Goal: Information Seeking & Learning: Learn about a topic

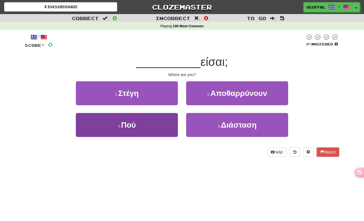
click at [137, 121] on button "3 . Πού" at bounding box center [127, 125] width 102 height 24
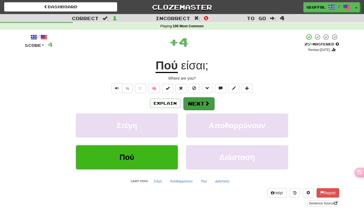
click at [196, 102] on button "Next" at bounding box center [198, 103] width 31 height 13
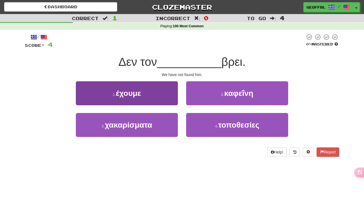
click at [139, 94] on span "έχουμε" at bounding box center [128, 93] width 25 height 9
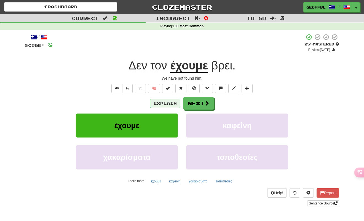
click at [164, 100] on button "Explain" at bounding box center [165, 103] width 30 height 9
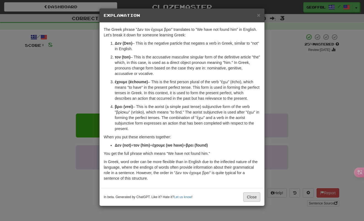
click at [249, 195] on button "Close" at bounding box center [251, 196] width 17 height 9
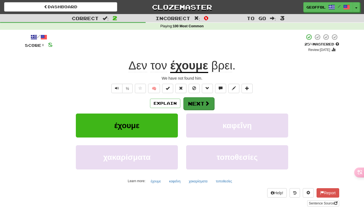
click at [199, 103] on button "Next" at bounding box center [198, 103] width 31 height 13
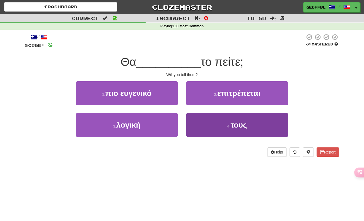
click at [238, 124] on span "τους" at bounding box center [238, 125] width 17 height 9
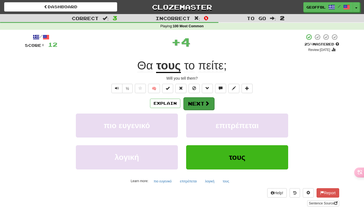
click at [201, 101] on button "Next" at bounding box center [198, 103] width 31 height 13
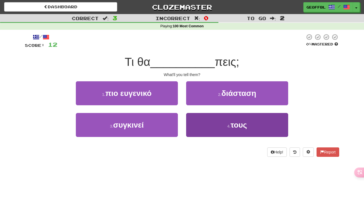
click at [238, 124] on span "τους" at bounding box center [238, 125] width 17 height 9
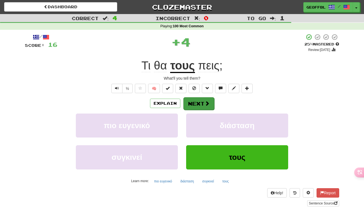
click at [202, 104] on button "Next" at bounding box center [198, 103] width 31 height 13
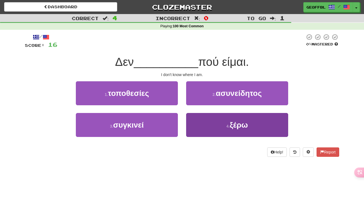
click at [238, 127] on span "ξέρω" at bounding box center [238, 125] width 18 height 9
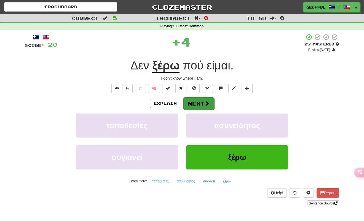
click at [198, 103] on button "Next" at bounding box center [198, 103] width 31 height 13
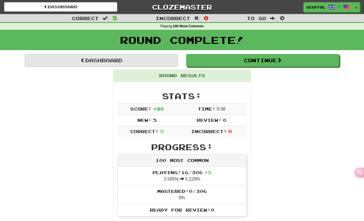
click at [112, 60] on link "Dashboard" at bounding box center [101, 60] width 153 height 13
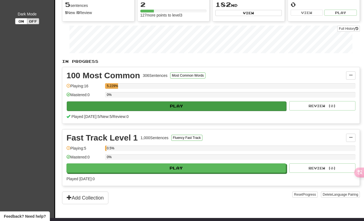
scroll to position [63, 0]
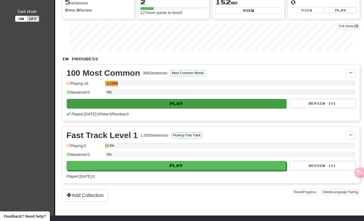
click at [176, 103] on button "Play" at bounding box center [176, 103] width 219 height 9
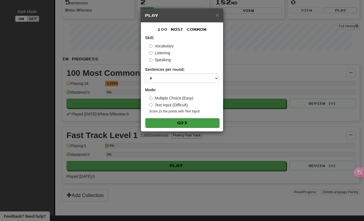
click at [179, 122] on button "Go" at bounding box center [182, 122] width 74 height 9
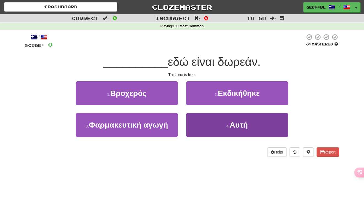
click at [239, 123] on span "Αυτή" at bounding box center [238, 125] width 18 height 9
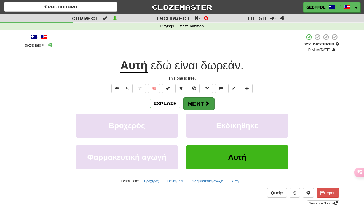
click at [197, 101] on button "Next" at bounding box center [198, 103] width 31 height 13
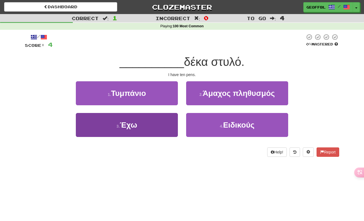
click at [128, 126] on span "Έχω" at bounding box center [128, 125] width 17 height 9
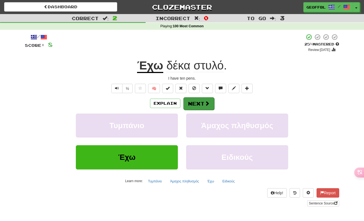
click at [198, 103] on button "Next" at bounding box center [198, 103] width 31 height 13
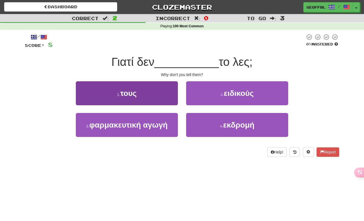
click at [135, 96] on span "τους" at bounding box center [128, 93] width 17 height 9
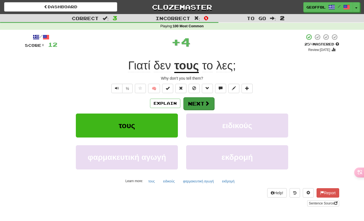
click at [196, 101] on button "Next" at bounding box center [198, 103] width 31 height 13
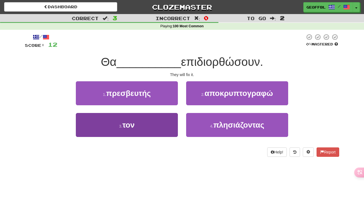
click at [136, 128] on button "3 . τον" at bounding box center [127, 125] width 102 height 24
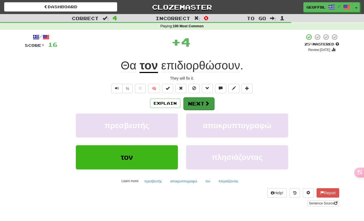
click at [197, 101] on button "Next" at bounding box center [198, 103] width 31 height 13
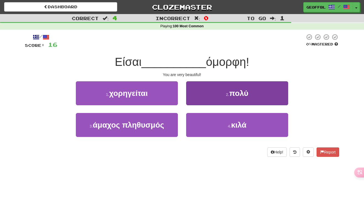
click at [234, 103] on button "2 . πολύ" at bounding box center [237, 93] width 102 height 24
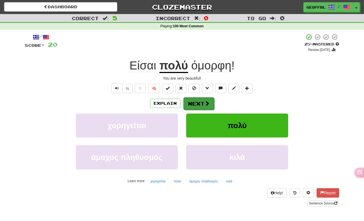
click at [200, 102] on button "Next" at bounding box center [198, 103] width 31 height 13
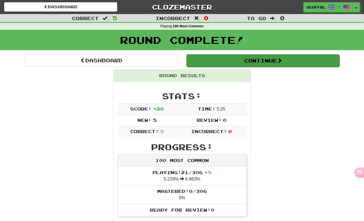
click at [260, 61] on button "Continue" at bounding box center [262, 60] width 153 height 13
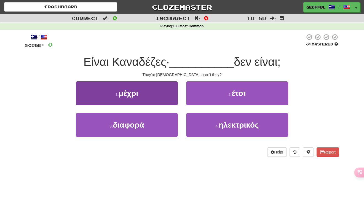
click at [131, 94] on span "μέχρι" at bounding box center [128, 93] width 20 height 9
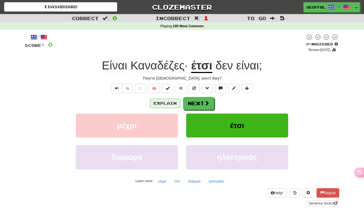
click at [164, 105] on button "Explain" at bounding box center [165, 103] width 30 height 9
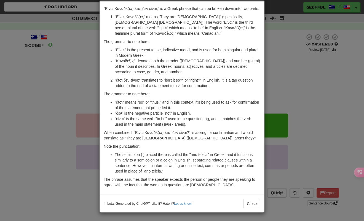
scroll to position [26, 0]
click at [40, 116] on div "× Explanation "Είναι Καναδέζες· έτσι δεν είναι;" is a Greek phrase that can be …" at bounding box center [182, 110] width 364 height 221
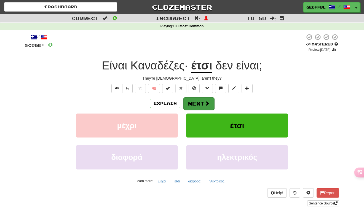
click at [194, 104] on button "Next" at bounding box center [198, 103] width 31 height 13
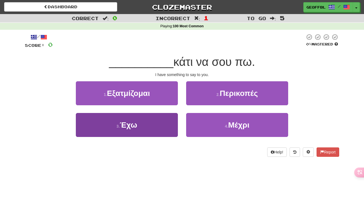
click at [129, 124] on span "Έχω" at bounding box center [128, 125] width 17 height 9
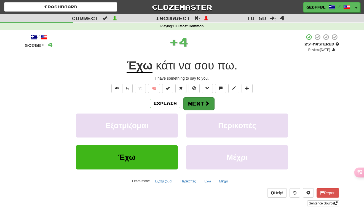
click at [197, 100] on button "Next" at bounding box center [198, 103] width 31 height 13
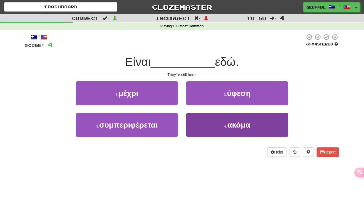
click at [235, 123] on span "ακόμα" at bounding box center [238, 125] width 23 height 9
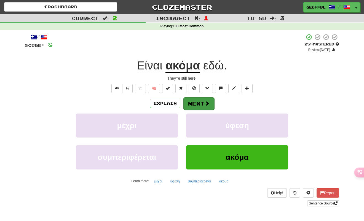
click at [197, 102] on button "Next" at bounding box center [198, 103] width 31 height 13
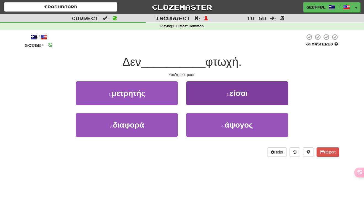
click at [237, 91] on span "είσαι" at bounding box center [238, 93] width 18 height 9
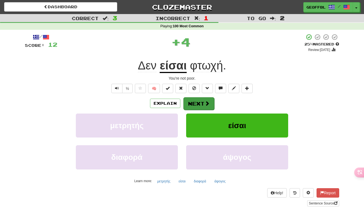
click at [197, 102] on button "Next" at bounding box center [198, 103] width 31 height 13
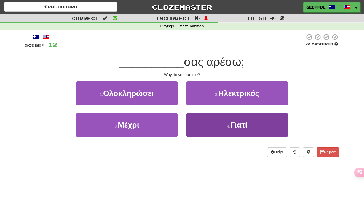
click at [221, 121] on button "4 . Γιατί" at bounding box center [237, 125] width 102 height 24
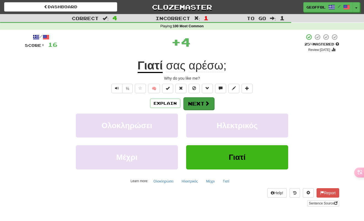
click at [197, 104] on button "Next" at bounding box center [198, 103] width 31 height 13
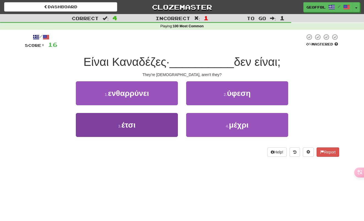
click at [141, 126] on button "3 . έτσι" at bounding box center [127, 125] width 102 height 24
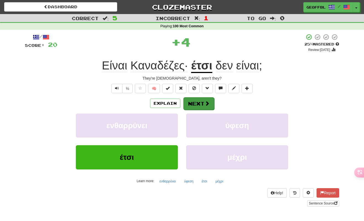
click at [198, 102] on button "Next" at bounding box center [198, 103] width 31 height 13
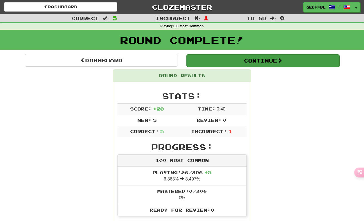
click at [257, 60] on button "Continue" at bounding box center [262, 60] width 153 height 13
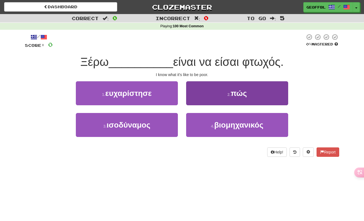
click at [236, 91] on span "πώς" at bounding box center [238, 93] width 16 height 9
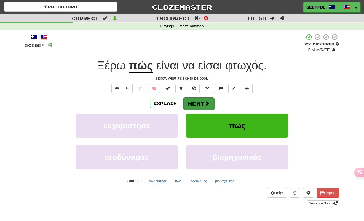
click at [200, 103] on button "Next" at bounding box center [198, 103] width 31 height 13
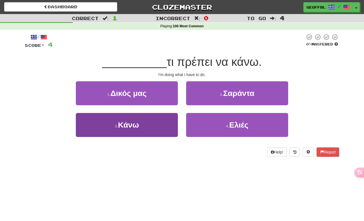
click at [138, 124] on span "Κάνω" at bounding box center [128, 125] width 21 height 9
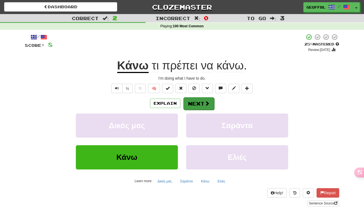
click at [195, 103] on button "Next" at bounding box center [198, 103] width 31 height 13
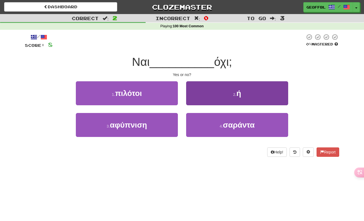
click at [228, 99] on button "2 . ή" at bounding box center [237, 93] width 102 height 24
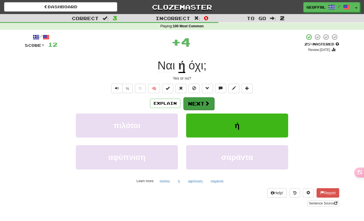
click at [202, 99] on button "Next" at bounding box center [198, 103] width 31 height 13
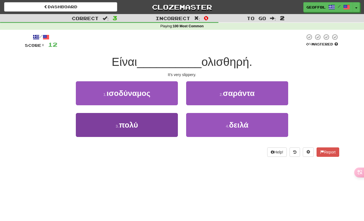
click at [151, 123] on button "3 . πολύ" at bounding box center [127, 125] width 102 height 24
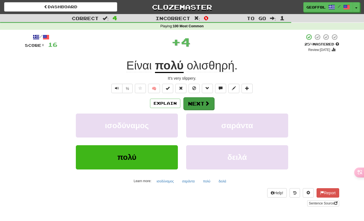
click at [199, 103] on button "Next" at bounding box center [198, 103] width 31 height 13
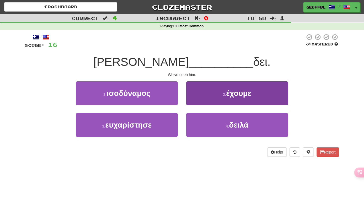
click at [235, 91] on span "έχουμε" at bounding box center [238, 93] width 25 height 9
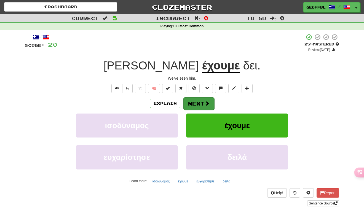
click at [197, 104] on button "Next" at bounding box center [198, 103] width 31 height 13
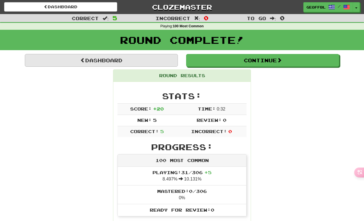
click at [106, 60] on link "Dashboard" at bounding box center [101, 60] width 153 height 13
